Goal: Information Seeking & Learning: Learn about a topic

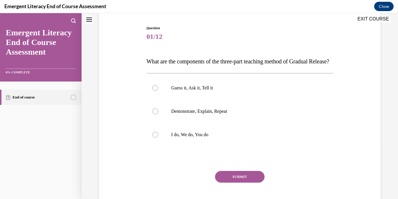
scroll to position [57, 0]
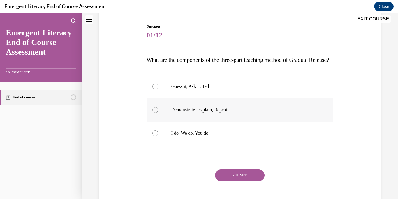
click at [224, 117] on label "Demonstrate, Explain, Repeat" at bounding box center [240, 109] width 187 height 23
click at [158, 113] on input "Demonstrate, Explain, Repeat" at bounding box center [155, 110] width 6 height 6
radio input "true"
click at [207, 139] on label "I do, We do, You do" at bounding box center [240, 132] width 187 height 23
click at [158, 136] on input "I do, We do, You do" at bounding box center [155, 133] width 6 height 6
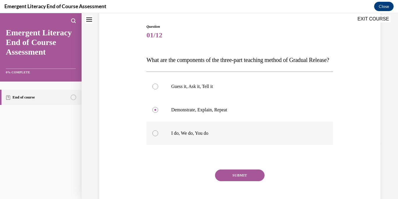
radio input "true"
click at [234, 181] on button "SUBMIT" at bounding box center [240, 175] width 50 height 12
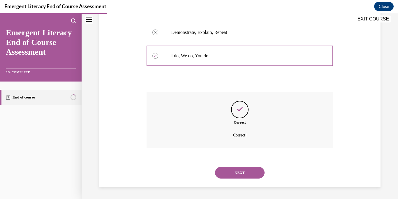
scroll to position [146, 0]
click at [246, 173] on button "NEXT" at bounding box center [240, 172] width 50 height 12
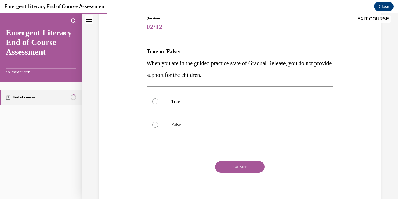
scroll to position [66, 0]
click at [177, 101] on p "True" at bounding box center [245, 101] width 148 height 6
click at [158, 101] on input "True" at bounding box center [155, 101] width 6 height 6
radio input "true"
click at [180, 132] on label "False" at bounding box center [240, 123] width 187 height 23
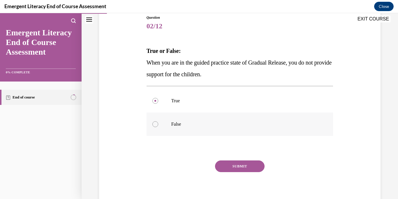
click at [158, 127] on input "False" at bounding box center [155, 124] width 6 height 6
radio input "true"
click at [250, 166] on button "SUBMIT" at bounding box center [240, 166] width 50 height 12
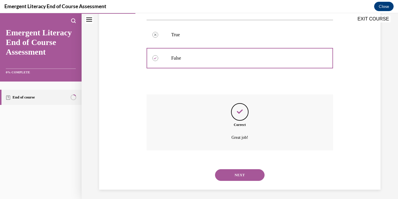
scroll to position [134, 0]
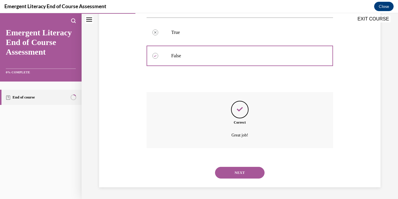
click at [251, 172] on button "NEXT" at bounding box center [240, 172] width 50 height 12
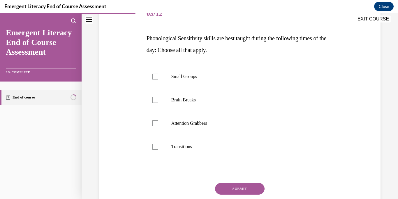
scroll to position [79, 0]
click at [155, 76] on div at bounding box center [155, 76] width 6 height 6
click at [155, 76] on input "Small Groups" at bounding box center [155, 76] width 6 height 6
checkbox input "true"
click at [156, 102] on label "Brain Breaks" at bounding box center [240, 99] width 187 height 23
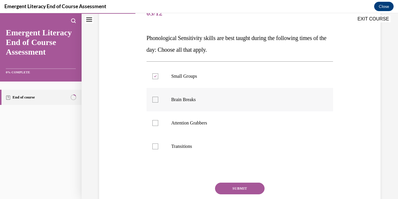
click at [156, 102] on input "Brain Breaks" at bounding box center [155, 100] width 6 height 6
checkbox input "true"
click at [155, 122] on div at bounding box center [155, 123] width 6 height 6
click at [155, 122] on input "Attention Grabbers" at bounding box center [155, 123] width 6 height 6
checkbox input "true"
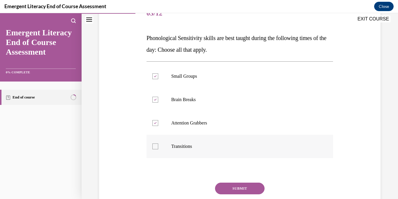
click at [156, 148] on div at bounding box center [155, 146] width 6 height 6
click at [156, 148] on input "Transitions" at bounding box center [155, 146] width 6 height 6
checkbox input "true"
click at [243, 188] on button "SUBMIT" at bounding box center [240, 188] width 50 height 12
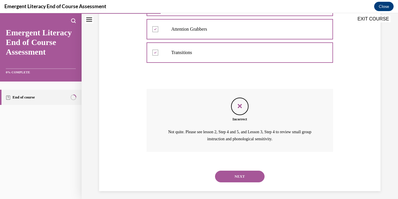
scroll to position [176, 0]
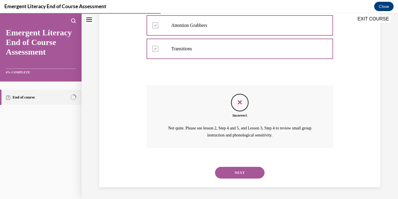
click at [248, 173] on button "NEXT" at bounding box center [240, 172] width 50 height 12
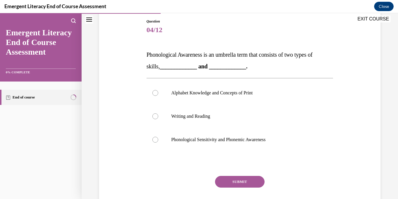
scroll to position [68, 0]
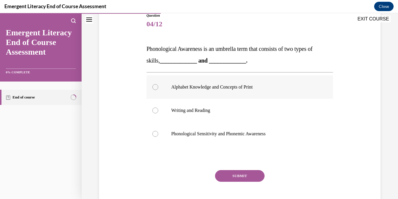
click at [156, 83] on label "Alphabet Knowledge and Concepts of Print" at bounding box center [240, 86] width 187 height 23
click at [156, 84] on input "Alphabet Knowledge and Concepts of Print" at bounding box center [155, 87] width 6 height 6
radio input "true"
click at [231, 179] on button "SUBMIT" at bounding box center [240, 176] width 50 height 12
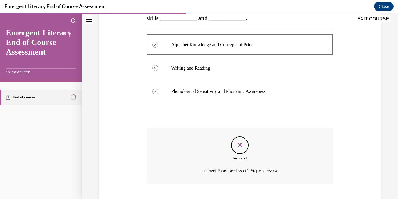
scroll to position [146, 0]
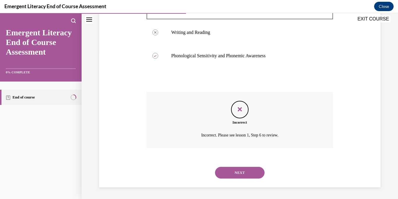
click at [236, 175] on button "NEXT" at bounding box center [240, 172] width 50 height 12
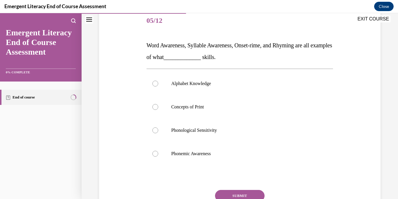
scroll to position [73, 0]
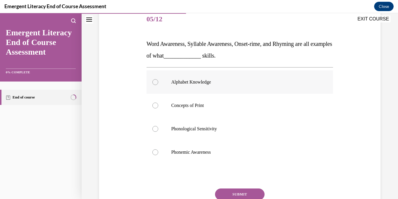
click at [211, 79] on p "Alphabet Knowledge" at bounding box center [245, 82] width 148 height 6
click at [158, 79] on input "Alphabet Knowledge" at bounding box center [155, 82] width 6 height 6
radio input "true"
click at [239, 192] on button "SUBMIT" at bounding box center [240, 194] width 50 height 12
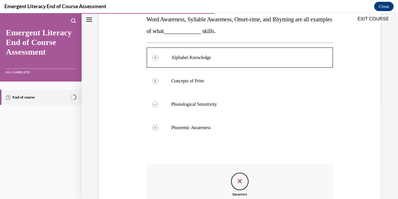
scroll to position [176, 0]
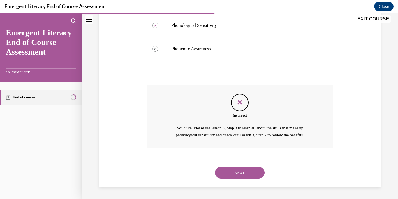
click at [253, 172] on button "NEXT" at bounding box center [240, 172] width 50 height 12
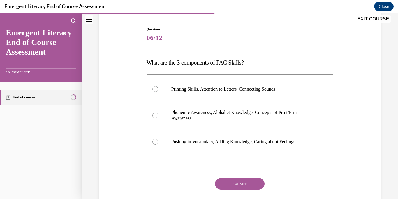
scroll to position [55, 0]
click at [256, 108] on label "Phonemic Awareness, Alphabet Knowledge, Concepts of Print/Print Awareness" at bounding box center [240, 114] width 187 height 29
click at [158, 112] on input "Phonemic Awareness, Alphabet Knowledge, Concepts of Print/Print Awareness" at bounding box center [155, 115] width 6 height 6
radio input "true"
click at [250, 184] on button "SUBMIT" at bounding box center [240, 183] width 50 height 12
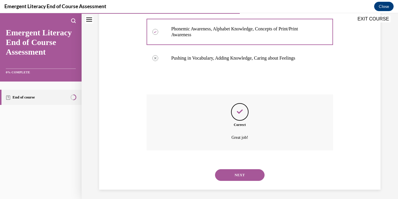
scroll to position [140, 0]
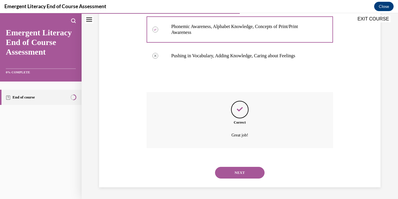
click at [256, 171] on button "NEXT" at bounding box center [240, 172] width 50 height 12
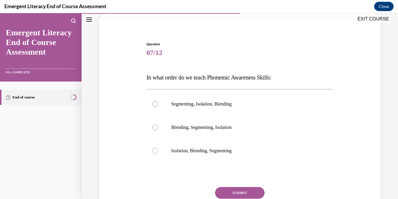
scroll to position [40, 0]
click at [225, 154] on label "Isolation, Blending, Segmenting" at bounding box center [240, 149] width 187 height 23
click at [158, 153] on input "Isolation, Blending, Segmenting" at bounding box center [155, 150] width 6 height 6
radio input "true"
click at [246, 188] on button "SUBMIT" at bounding box center [240, 192] width 50 height 12
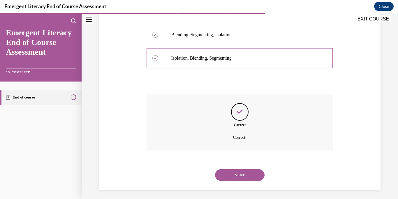
scroll to position [134, 0]
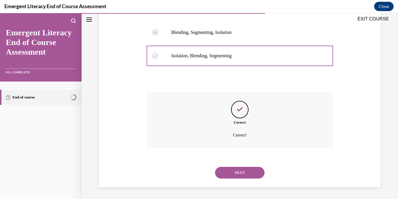
click at [231, 172] on button "NEXT" at bounding box center [240, 172] width 50 height 12
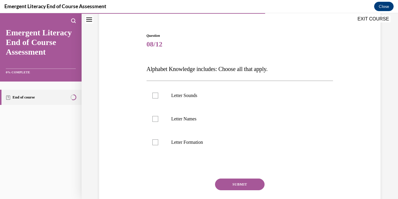
scroll to position [49, 0]
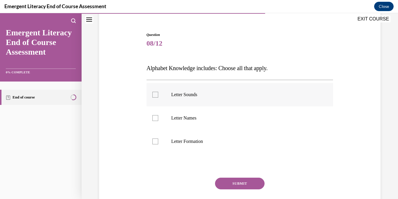
click at [165, 92] on label "Letter Sounds" at bounding box center [240, 94] width 187 height 23
click at [158, 92] on input "Letter Sounds" at bounding box center [155, 95] width 6 height 6
checkbox input "true"
click at [154, 120] on div at bounding box center [155, 118] width 6 height 6
click at [154, 120] on input "Letter Names" at bounding box center [155, 118] width 6 height 6
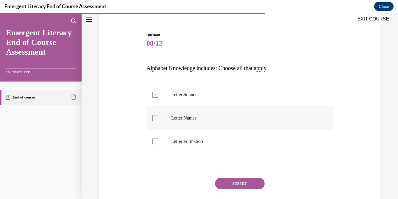
checkbox input "true"
click at [234, 183] on button "SUBMIT" at bounding box center [240, 183] width 50 height 12
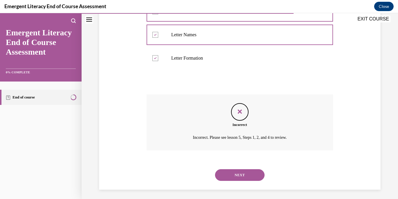
scroll to position [134, 0]
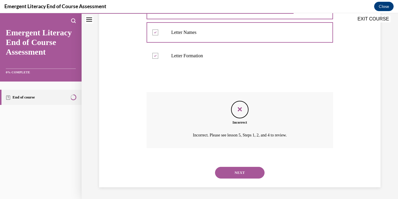
click at [246, 177] on button "NEXT" at bounding box center [240, 172] width 50 height 12
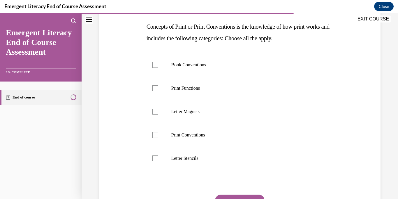
scroll to position [90, 0]
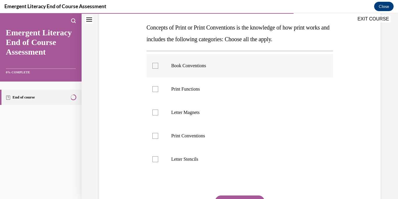
click at [160, 66] on label "Book Conventions" at bounding box center [240, 65] width 187 height 23
click at [158, 66] on input "Book Conventions" at bounding box center [155, 66] width 6 height 6
checkbox input "true"
click at [157, 97] on label "Print Functions" at bounding box center [240, 88] width 187 height 23
click at [157, 92] on input "Print Functions" at bounding box center [155, 89] width 6 height 6
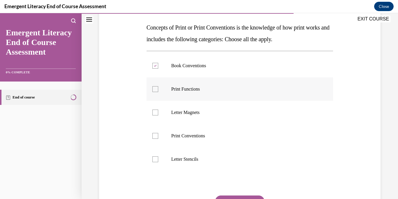
checkbox input "true"
click at [155, 135] on div at bounding box center [155, 136] width 6 height 6
click at [155, 135] on input "Print Conventions" at bounding box center [155, 136] width 6 height 6
checkbox input "true"
click at [158, 157] on div at bounding box center [155, 159] width 6 height 6
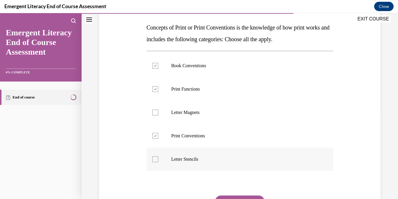
click at [158, 157] on input "Letter Stencils" at bounding box center [155, 159] width 6 height 6
checkbox input "true"
click at [246, 197] on button "SUBMIT" at bounding box center [240, 201] width 50 height 12
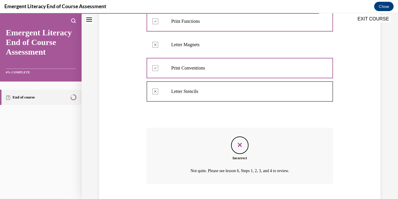
scroll to position [193, 0]
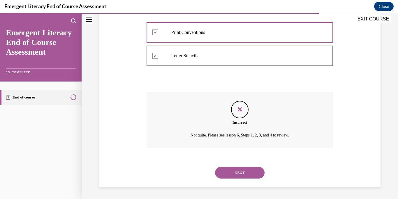
click at [234, 170] on button "NEXT" at bounding box center [240, 172] width 50 height 12
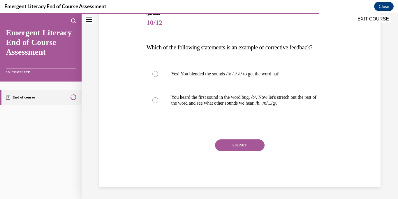
scroll to position [65, 0]
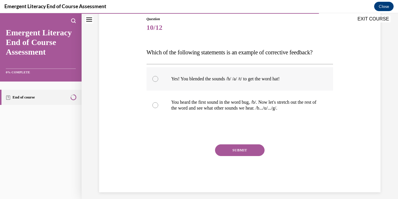
click at [201, 77] on p "Yes! You blended the sounds /h/ /a/ /t/ to get the word hat!" at bounding box center [245, 79] width 148 height 6
click at [158, 77] on input "Yes! You blended the sounds /h/ /a/ /t/ to get the word hat!" at bounding box center [155, 79] width 6 height 6
radio input "true"
click at [243, 153] on button "SUBMIT" at bounding box center [240, 150] width 50 height 12
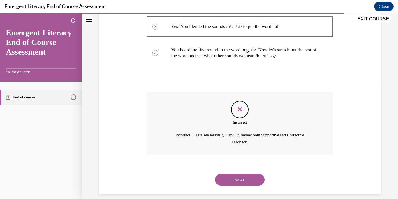
scroll to position [124, 0]
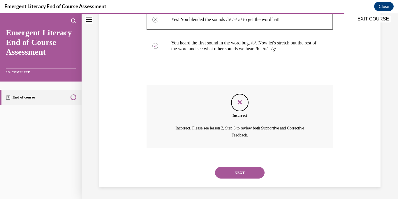
click at [233, 177] on button "NEXT" at bounding box center [240, 172] width 50 height 12
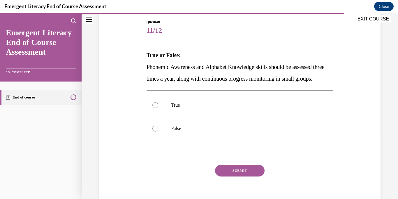
scroll to position [62, 0]
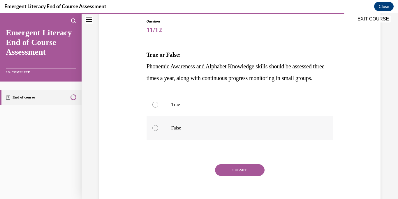
click at [213, 128] on label "False" at bounding box center [240, 127] width 187 height 23
click at [158, 128] on input "False" at bounding box center [155, 128] width 6 height 6
radio input "true"
click at [183, 107] on p "True" at bounding box center [245, 104] width 148 height 6
click at [158, 107] on input "True" at bounding box center [155, 104] width 6 height 6
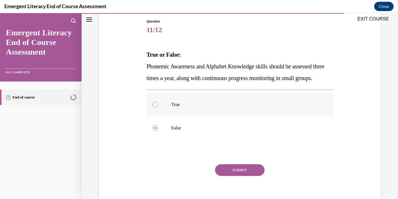
radio input "true"
click at [180, 128] on label "False" at bounding box center [240, 127] width 187 height 23
click at [158, 128] on input "False" at bounding box center [155, 128] width 6 height 6
radio input "true"
click at [227, 176] on button "SUBMIT" at bounding box center [240, 170] width 50 height 12
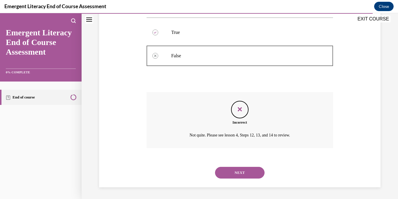
scroll to position [146, 0]
click at [247, 175] on button "NEXT" at bounding box center [240, 172] width 50 height 12
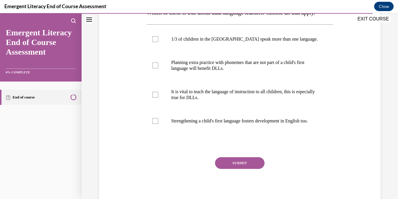
scroll to position [105, 0]
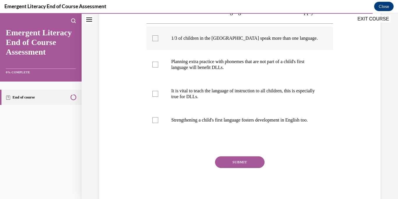
click at [157, 43] on label "1/3 of children in the [GEOGRAPHIC_DATA] speak more than one language." at bounding box center [240, 38] width 187 height 23
click at [157, 41] on input "1/3 of children in the [GEOGRAPHIC_DATA] speak more than one language." at bounding box center [155, 38] width 6 height 6
checkbox input "true"
click at [161, 70] on label "Planning extra practice with phonemes that are not part of a child's first lang…" at bounding box center [240, 64] width 187 height 29
click at [158, 67] on input "Planning extra practice with phonemes that are not part of a child's first lang…" at bounding box center [155, 65] width 6 height 6
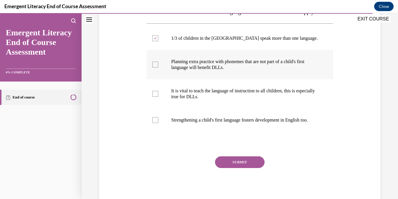
checkbox input "true"
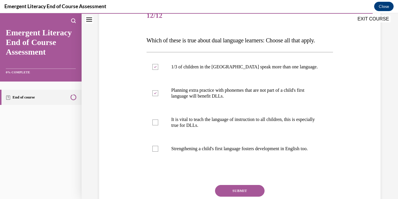
scroll to position [86, 0]
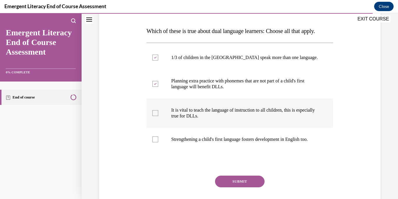
click at [281, 107] on p "It is vital to teach the language of instruction to all children, this is espec…" at bounding box center [245, 113] width 148 height 12
click at [158, 110] on input "It is vital to teach the language of instruction to all children, this is espec…" at bounding box center [155, 113] width 6 height 6
checkbox input "true"
click at [261, 138] on p "Strengthening a child's first language fosters development in English too." at bounding box center [245, 139] width 148 height 6
click at [158, 138] on input "Strengthening a child's first language fosters development in English too." at bounding box center [155, 139] width 6 height 6
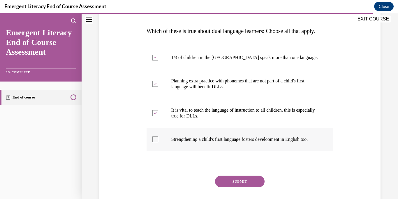
checkbox input "true"
click at [254, 187] on button "SUBMIT" at bounding box center [240, 181] width 50 height 12
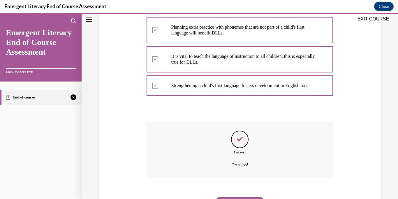
scroll to position [175, 0]
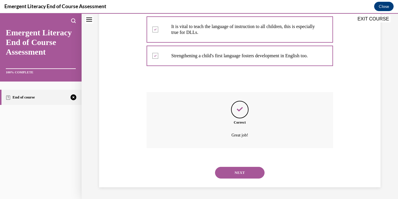
click at [259, 169] on button "NEXT" at bounding box center [240, 172] width 50 height 12
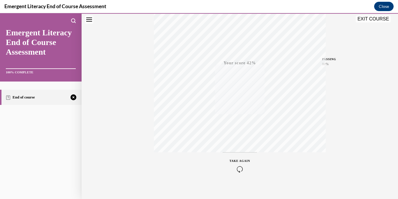
scroll to position [0, 0]
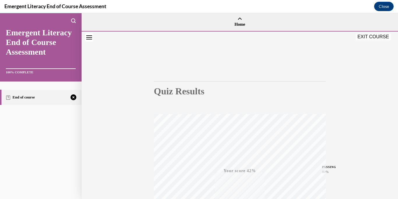
click at [370, 38] on button "EXIT COURSE" at bounding box center [373, 36] width 35 height 7
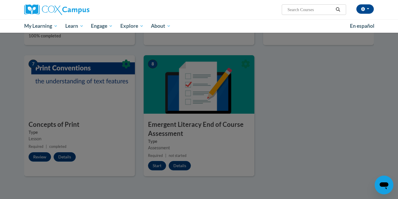
click at [309, 79] on div at bounding box center [199, 99] width 398 height 199
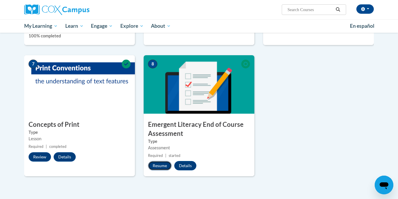
click at [163, 166] on button "Resume" at bounding box center [160, 165] width 24 height 9
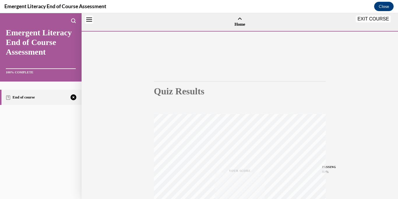
scroll to position [18, 0]
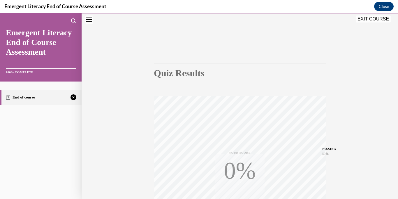
click at [398, 34] on div "Quiz Results PASSING 80% Your score 42% Failed PASSING 80% Your score Your scor…" at bounding box center [240, 153] width 317 height 280
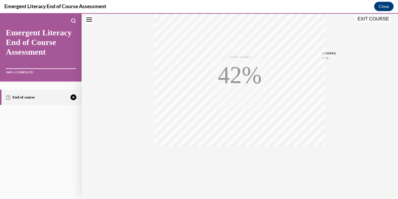
scroll to position [0, 0]
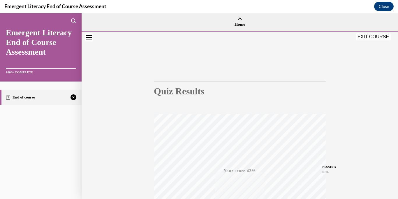
click at [375, 38] on button "EXIT COURSE" at bounding box center [373, 36] width 35 height 7
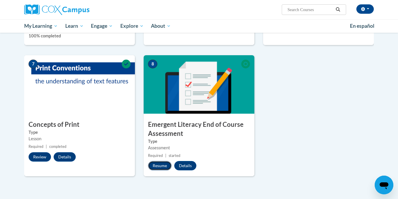
click at [159, 166] on button "Resume" at bounding box center [160, 165] width 24 height 9
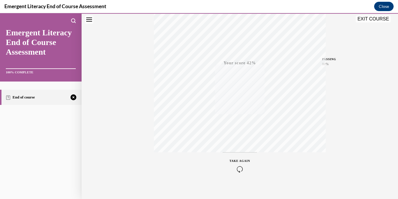
scroll to position [113, 0]
click at [246, 158] on div "TAKE AGAIN" at bounding box center [240, 159] width 21 height 14
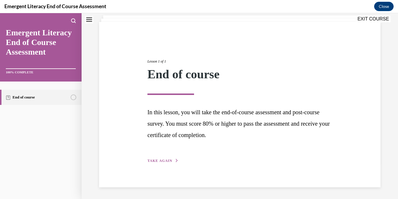
scroll to position [36, 0]
click at [164, 159] on span "TAKE AGAIN" at bounding box center [160, 160] width 25 height 4
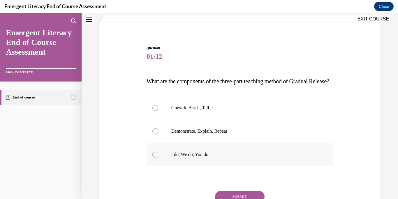
click at [201, 166] on label "I do, We do, You do" at bounding box center [240, 154] width 187 height 23
click at [158, 157] on input "I do, We do, You do" at bounding box center [155, 154] width 6 height 6
radio input "true"
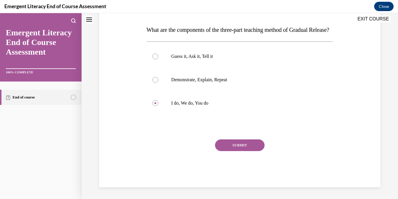
click at [238, 138] on div "Question 01/12 What are the components of the three-part teaching method of Gra…" at bounding box center [240, 90] width 187 height 193
click at [241, 146] on button "SUBMIT" at bounding box center [240, 145] width 50 height 12
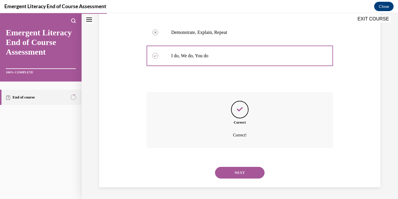
scroll to position [146, 0]
click at [252, 176] on button "NEXT" at bounding box center [240, 172] width 50 height 12
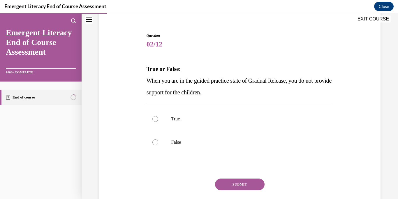
scroll to position [45, 0]
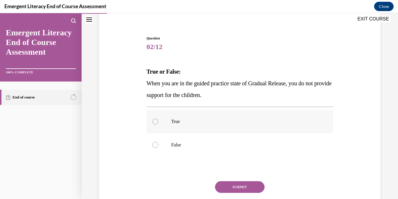
click at [189, 121] on p "True" at bounding box center [245, 121] width 148 height 6
click at [158, 121] on input "True" at bounding box center [155, 121] width 6 height 6
radio input "true"
click at [190, 144] on p "False" at bounding box center [245, 145] width 148 height 6
click at [158, 144] on input "False" at bounding box center [155, 145] width 6 height 6
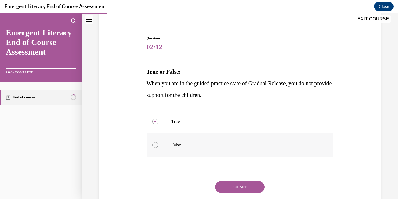
radio input "true"
click at [187, 120] on p "True" at bounding box center [245, 121] width 148 height 6
click at [158, 120] on input "True" at bounding box center [155, 121] width 6 height 6
radio input "true"
click at [174, 150] on label "False" at bounding box center [240, 144] width 187 height 23
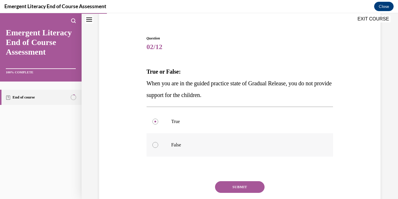
click at [158, 148] on input "False" at bounding box center [155, 145] width 6 height 6
radio input "true"
click at [232, 185] on button "SUBMIT" at bounding box center [240, 187] width 50 height 12
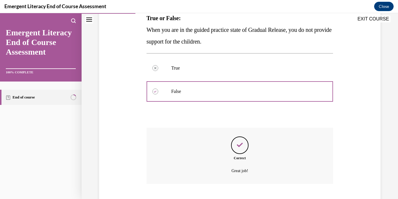
scroll to position [134, 0]
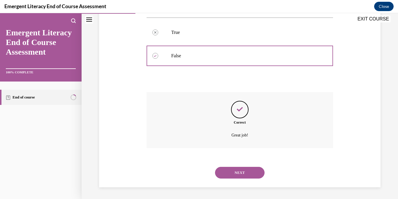
click at [242, 177] on button "NEXT" at bounding box center [240, 172] width 50 height 12
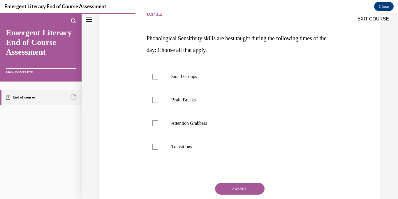
scroll to position [85, 0]
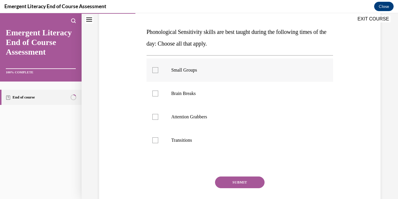
click at [151, 71] on label "Small Groups" at bounding box center [240, 69] width 187 height 23
click at [152, 71] on input "Small Groups" at bounding box center [155, 70] width 6 height 6
checkbox input "true"
click at [156, 91] on div at bounding box center [155, 93] width 6 height 6
click at [156, 91] on input "Brain Breaks" at bounding box center [155, 93] width 6 height 6
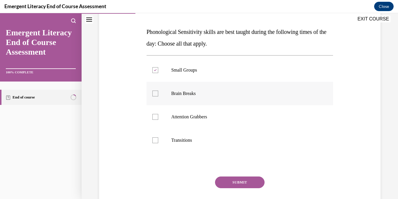
checkbox input "true"
click at [154, 118] on div at bounding box center [155, 117] width 6 height 6
click at [154, 118] on input "Attention Grabbers" at bounding box center [155, 117] width 6 height 6
checkbox input "true"
click at [157, 138] on div at bounding box center [155, 140] width 6 height 6
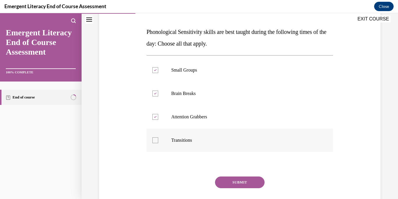
click at [157, 138] on input "Transitions" at bounding box center [155, 140] width 6 height 6
checkbox input "true"
click at [244, 174] on div "Question 03/12 Phonological Sensitivity skills are best taught during the follo…" at bounding box center [240, 110] width 187 height 228
click at [247, 183] on button "SUBMIT" at bounding box center [240, 182] width 50 height 12
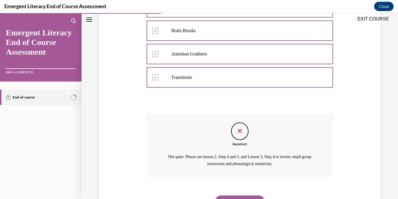
scroll to position [176, 0]
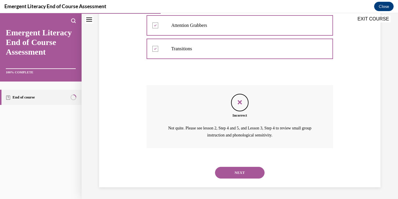
click at [241, 172] on button "NEXT" at bounding box center [240, 172] width 50 height 12
